Goal: Task Accomplishment & Management: Use online tool/utility

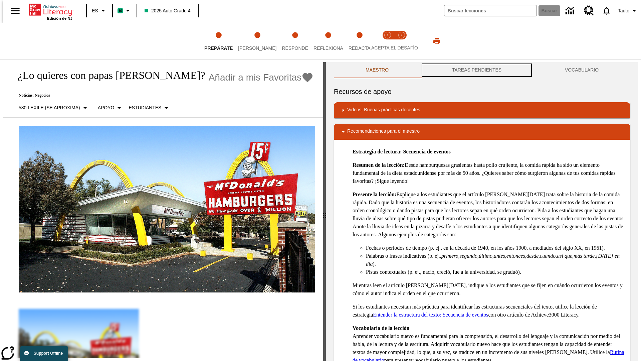
click at [477, 70] on button "TAREAS PENDIENTES" at bounding box center [476, 70] width 113 height 16
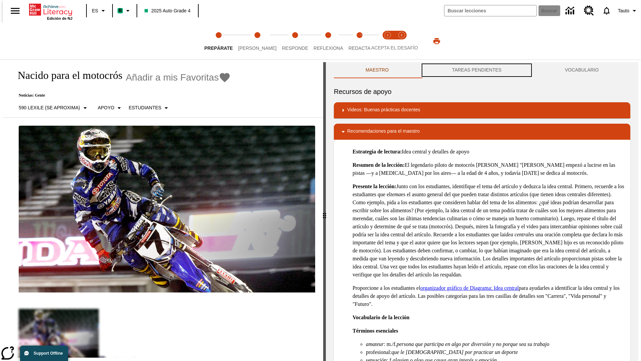
click at [477, 70] on button "TAREAS PENDIENTES" at bounding box center [476, 70] width 113 height 16
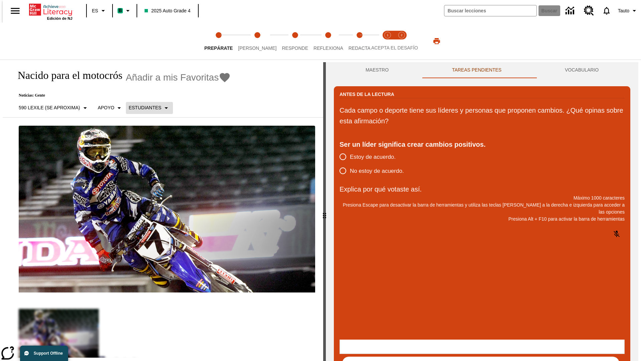
click at [145, 108] on p "Estudiantes" at bounding box center [145, 107] width 33 height 7
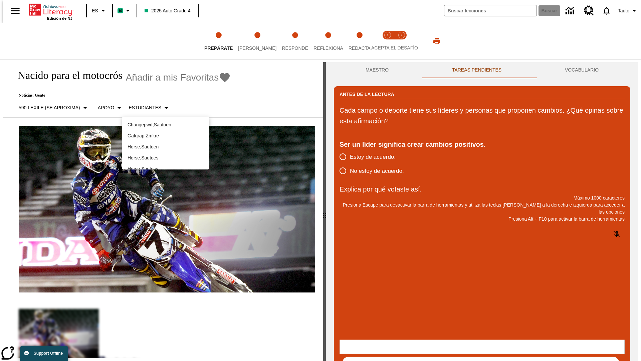
click at [166, 158] on p "Horse , Sautoes" at bounding box center [166, 157] width 76 height 7
